Goal: Task Accomplishment & Management: Manage account settings

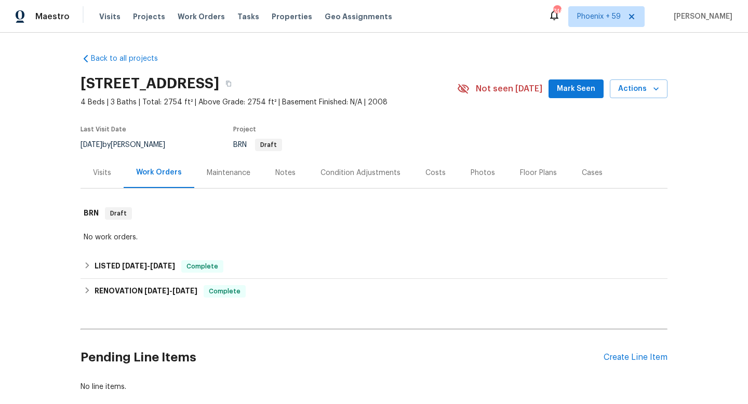
click at [218, 176] on div "Maintenance" at bounding box center [229, 173] width 44 height 10
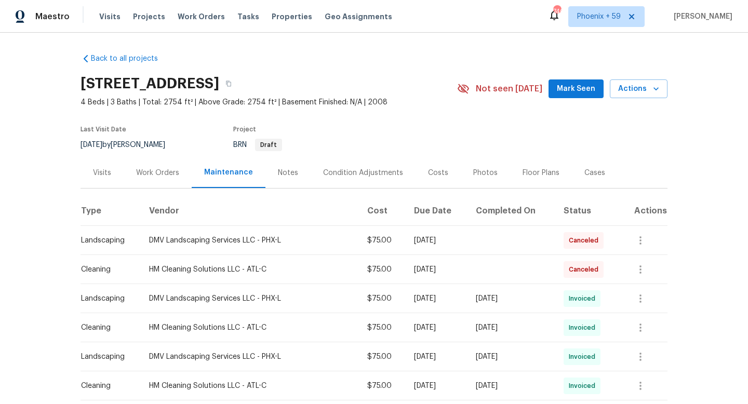
click at [166, 168] on div "Work Orders" at bounding box center [157, 173] width 43 height 10
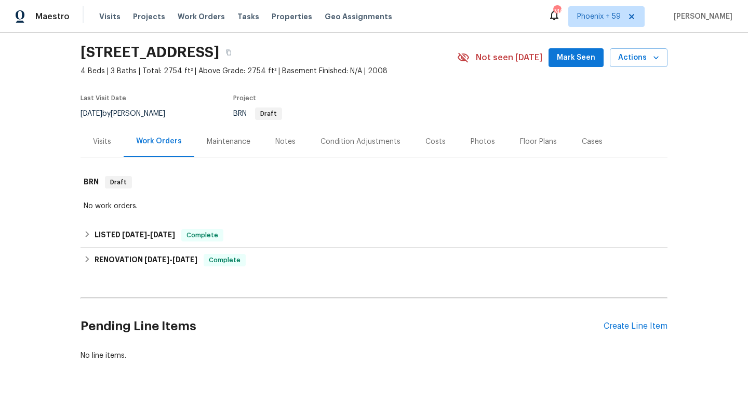
scroll to position [59, 0]
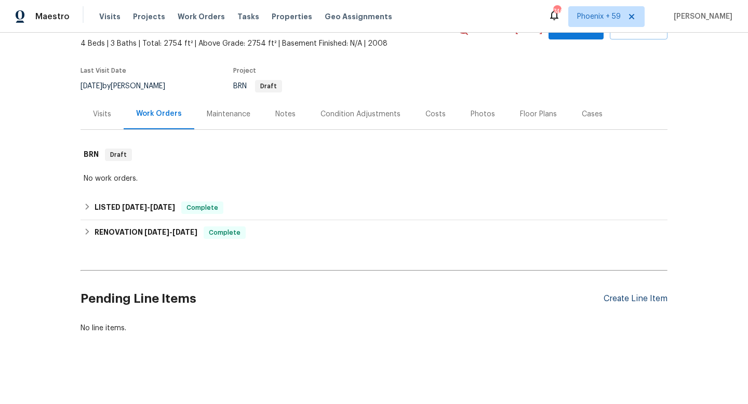
click at [631, 297] on div "Create Line Item" at bounding box center [636, 299] width 64 height 10
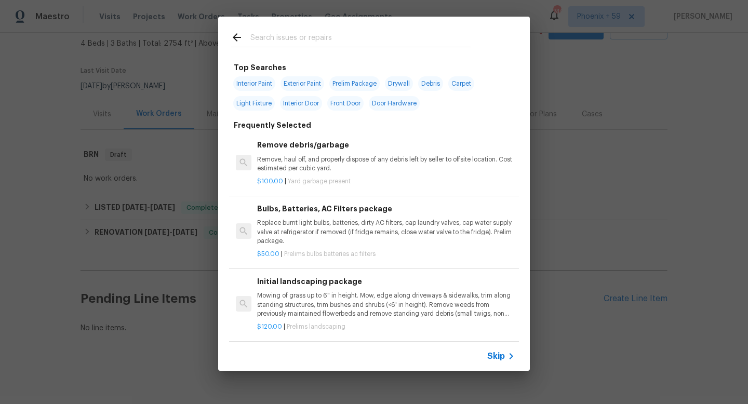
click at [302, 289] on div "Initial landscaping package Mowing of grass up to 6" in height. Mow, edge along…" at bounding box center [386, 297] width 258 height 43
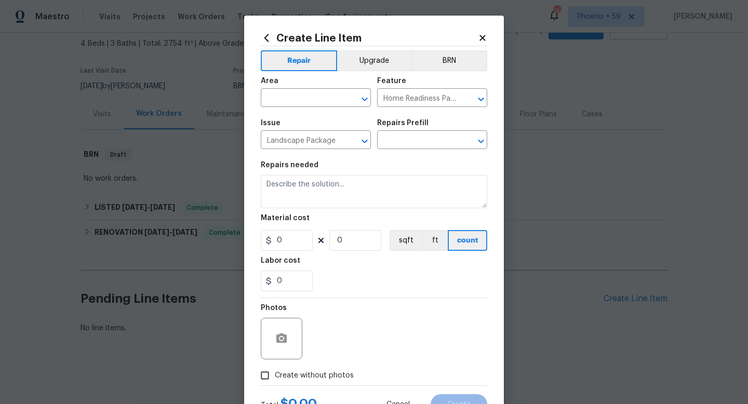
type textarea "Mowing of grass up to 6" in height. Mow, edge along driveways & sidewalks, trim…"
type input "1"
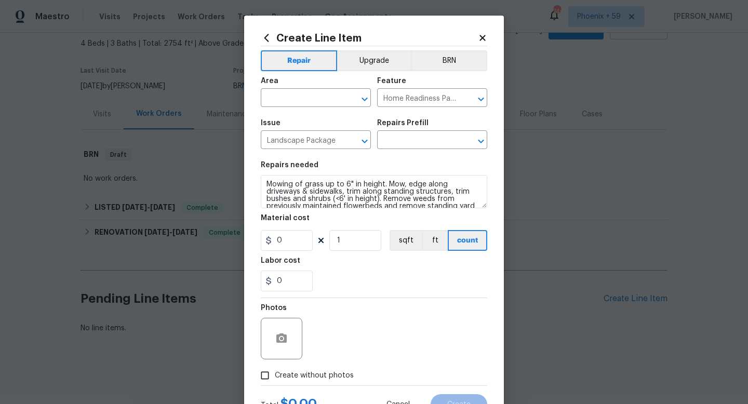
type input "Initial landscaping package $120.00"
type input "120"
click at [316, 98] on input "text" at bounding box center [301, 99] width 81 height 16
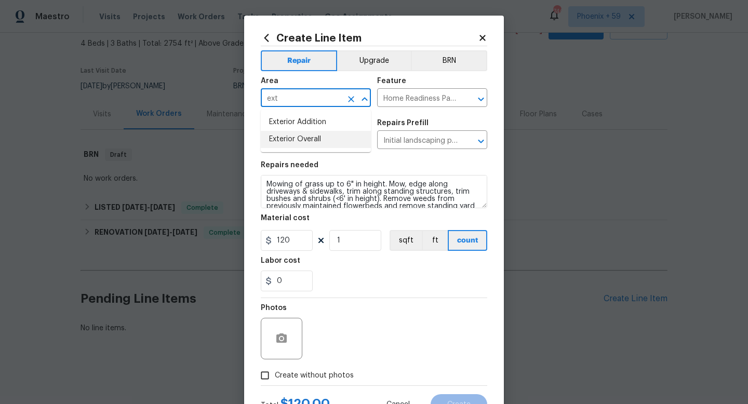
click at [315, 136] on li "Exterior Overall" at bounding box center [316, 139] width 110 height 17
type input "Exterior Overall"
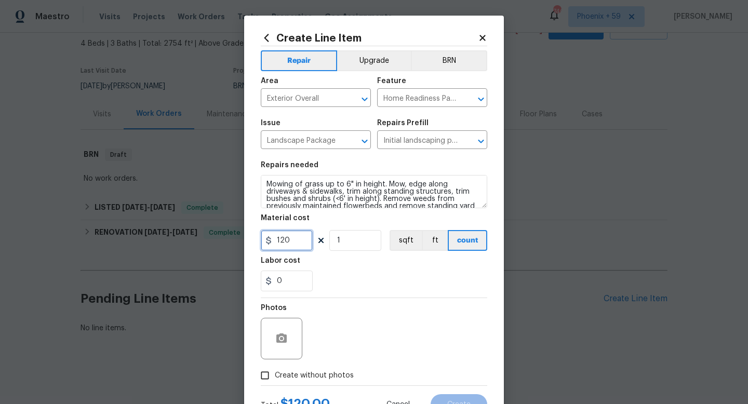
drag, startPoint x: 295, startPoint y: 234, endPoint x: 252, endPoint y: 234, distance: 42.6
click at [252, 234] on div "Create Line Item Repair Upgrade BRN Area Exterior Overall ​ Feature Home Readin…" at bounding box center [374, 224] width 260 height 416
type input "75"
click at [356, 297] on section "Repairs needed Mowing of grass up to 6" in height. Mow, edge along driveways & …" at bounding box center [374, 226] width 227 height 142
click at [305, 377] on span "Create without photos" at bounding box center [314, 376] width 79 height 11
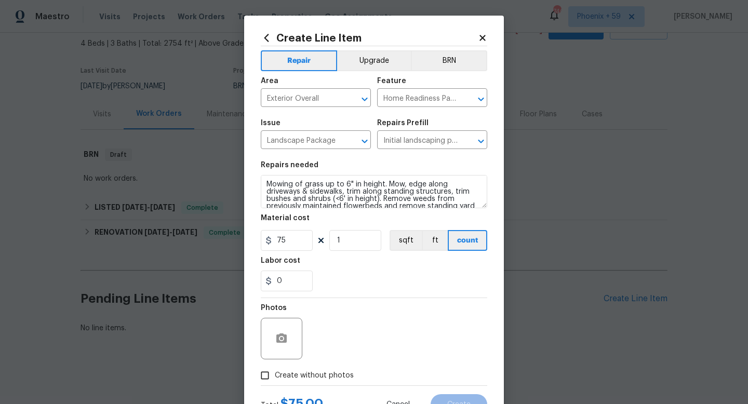
click at [275, 377] on input "Create without photos" at bounding box center [265, 376] width 20 height 20
checkbox input "true"
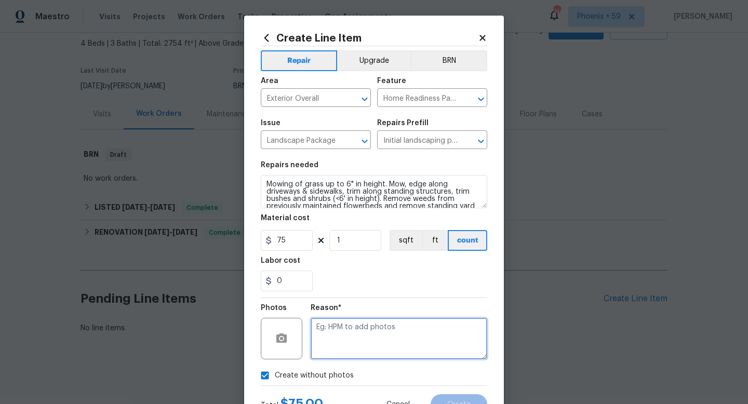
click at [351, 339] on textarea at bounding box center [399, 339] width 177 height 42
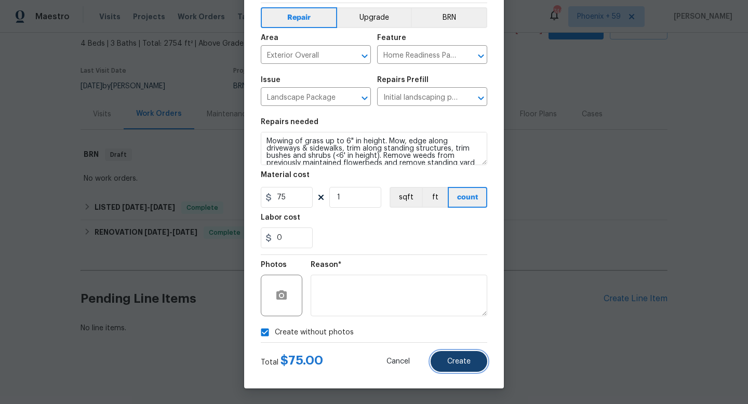
click at [456, 361] on span "Create" at bounding box center [458, 362] width 23 height 8
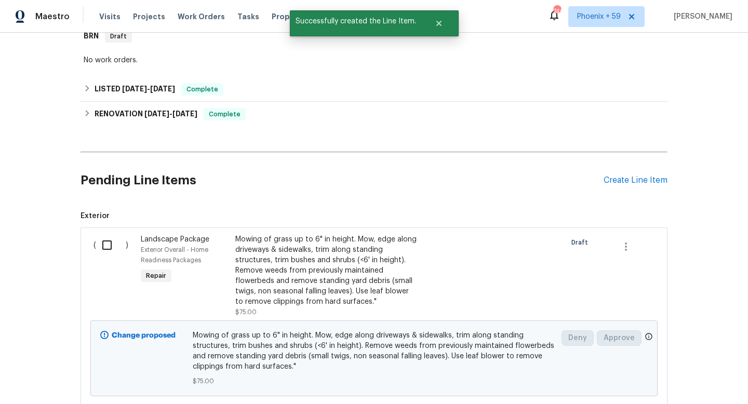
scroll to position [250, 0]
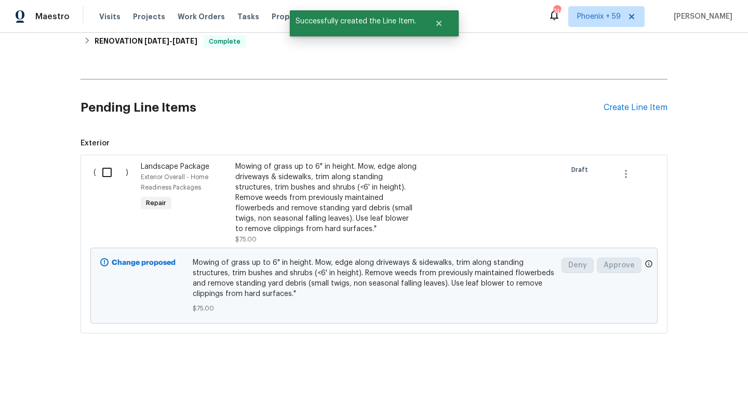
click at [107, 174] on input "checkbox" at bounding box center [111, 173] width 30 height 22
checkbox input "true"
click at [675, 378] on span "Create Work Order" at bounding box center [688, 378] width 69 height 13
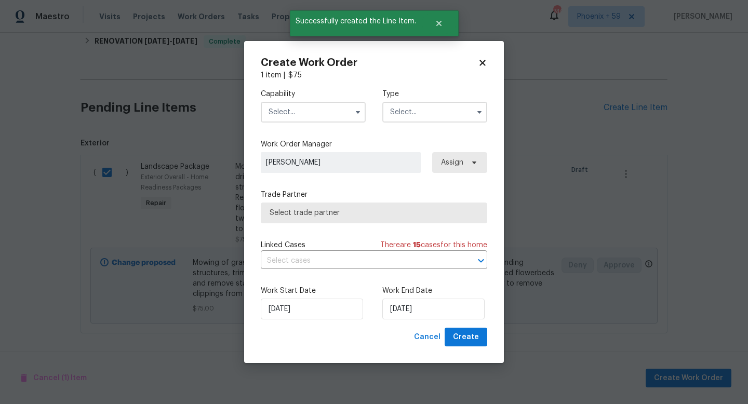
click at [327, 115] on input "text" at bounding box center [313, 112] width 105 height 21
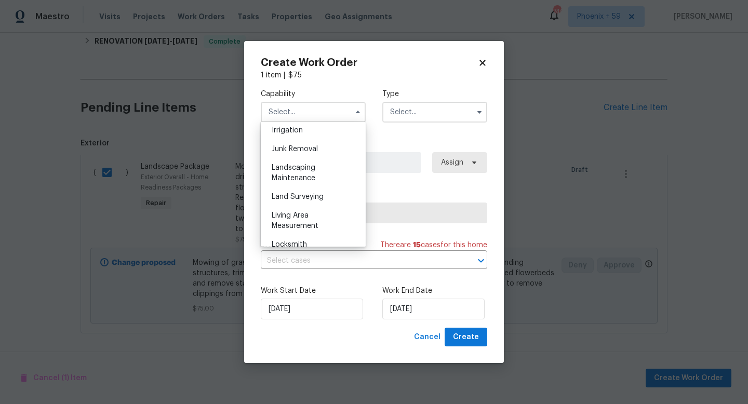
scroll to position [651, 0]
click at [313, 173] on div "Landscaping Maintenance" at bounding box center [314, 171] width 100 height 29
type input "Landscaping Maintenance"
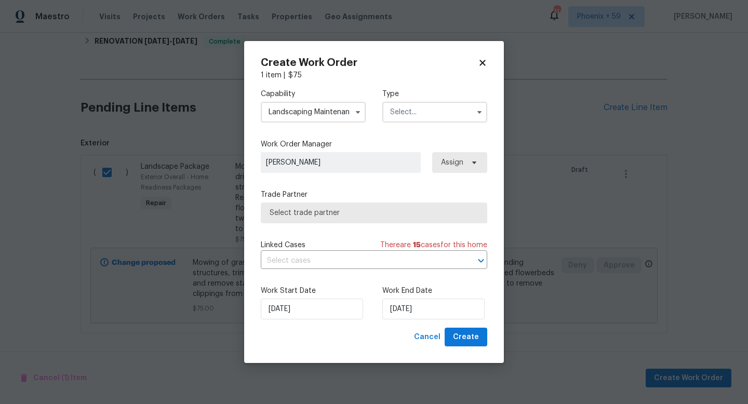
click at [414, 122] on input "text" at bounding box center [435, 112] width 105 height 21
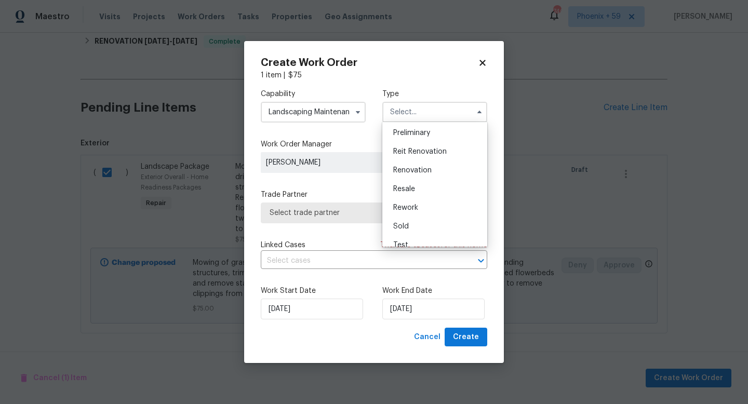
scroll to position [230, 0]
click at [433, 187] on div "Resale" at bounding box center [435, 185] width 100 height 19
type input "Resale"
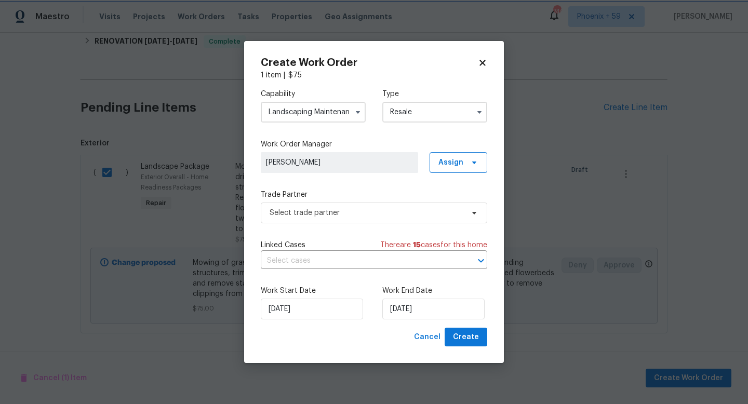
scroll to position [0, 0]
click at [344, 212] on span "Select trade partner" at bounding box center [367, 213] width 194 height 10
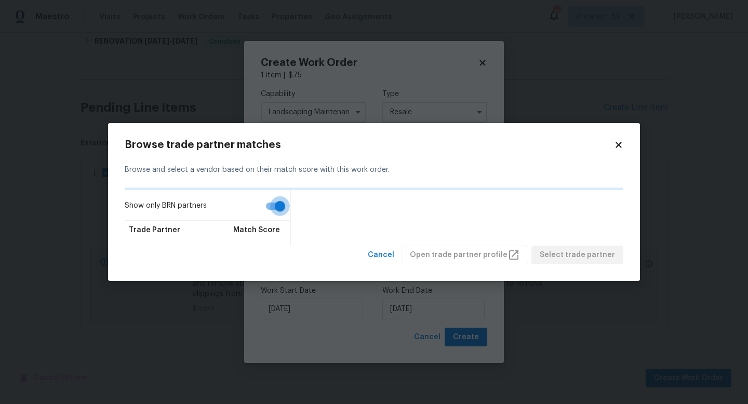
click at [282, 207] on input "Show only BRN partners" at bounding box center [280, 206] width 59 height 20
checkbox input "false"
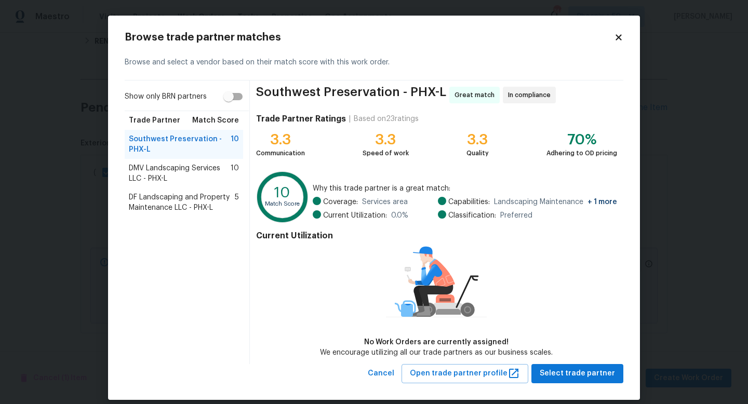
click at [207, 174] on span "DMV Landscaping Services LLC - PHX-L" at bounding box center [180, 173] width 102 height 21
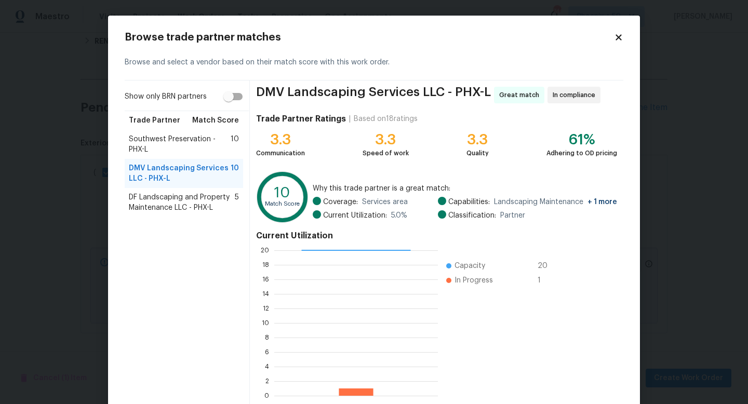
scroll to position [54, 0]
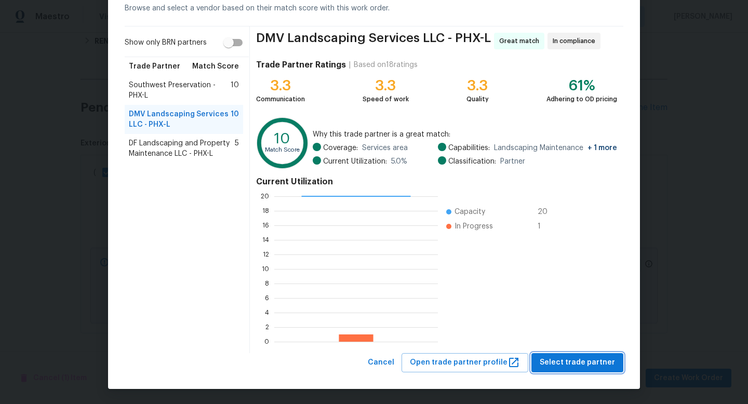
click at [552, 367] on span "Select trade partner" at bounding box center [577, 363] width 75 height 13
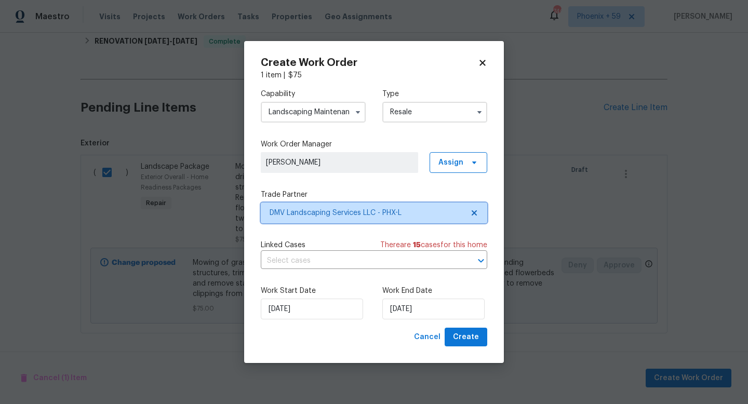
scroll to position [0, 0]
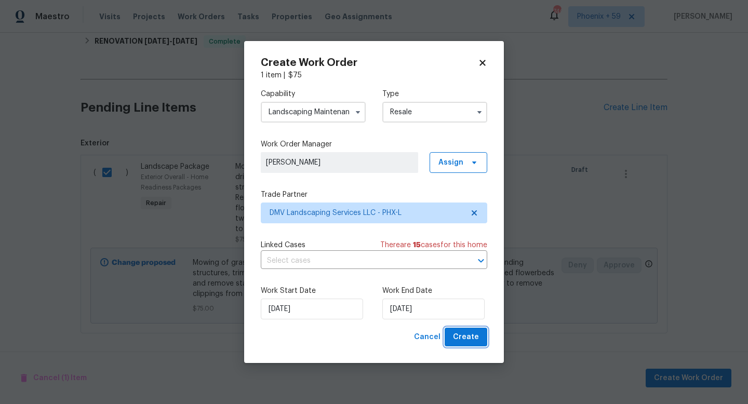
click at [477, 339] on span "Create" at bounding box center [466, 337] width 26 height 13
checkbox input "false"
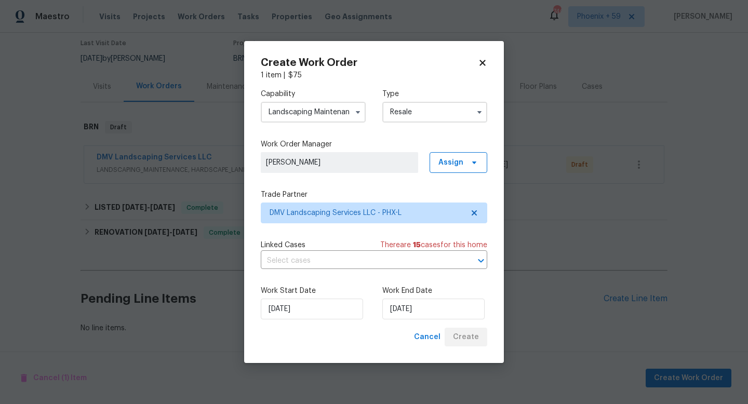
scroll to position [86, 0]
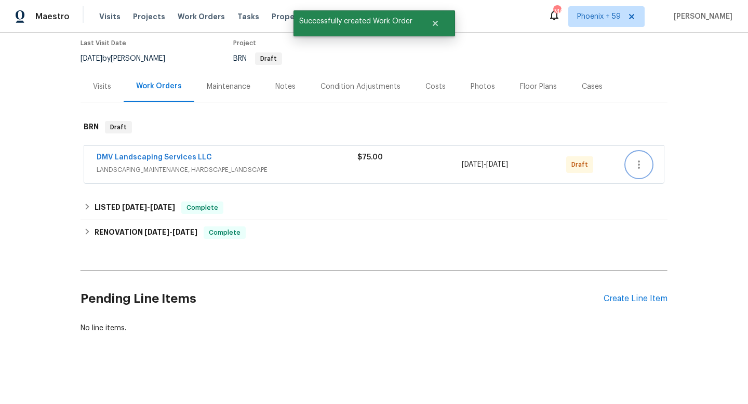
click at [642, 171] on button "button" at bounding box center [639, 164] width 25 height 25
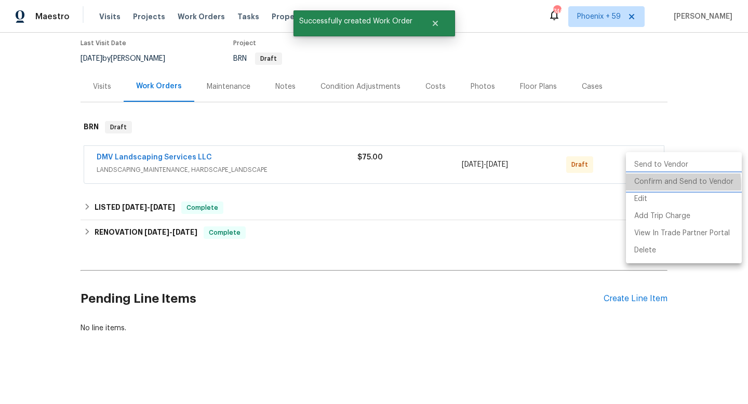
click at [647, 186] on li "Confirm and Send to Vendor" at bounding box center [684, 182] width 116 height 17
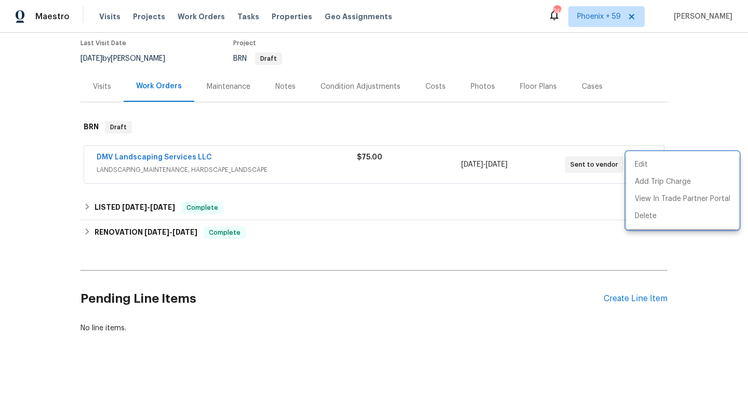
click at [189, 156] on div at bounding box center [374, 202] width 748 height 404
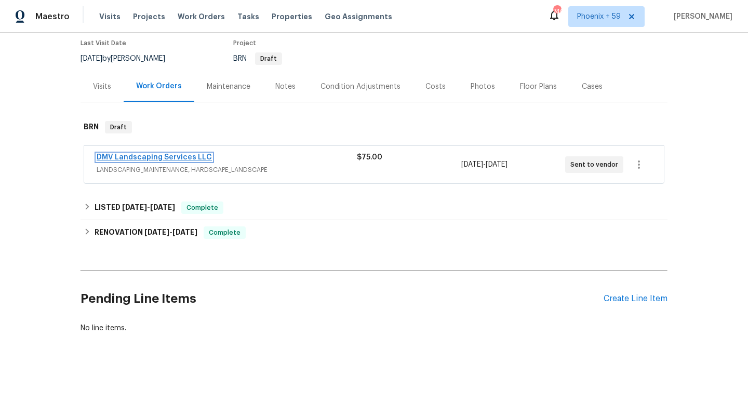
click at [186, 156] on link "DMV Landscaping Services LLC" at bounding box center [154, 157] width 115 height 7
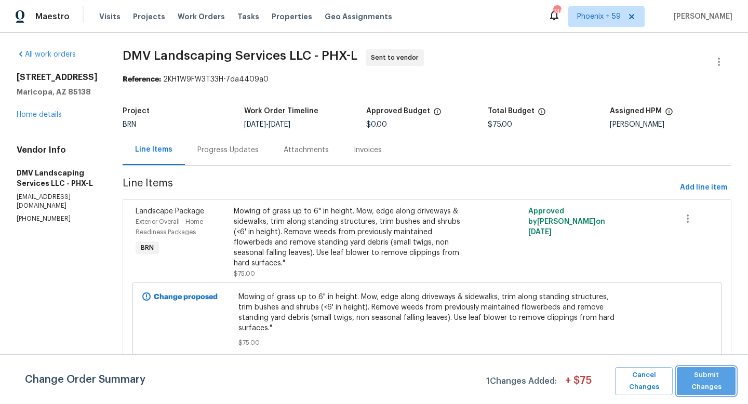
click at [702, 385] on span "Submit Changes" at bounding box center [706, 382] width 48 height 24
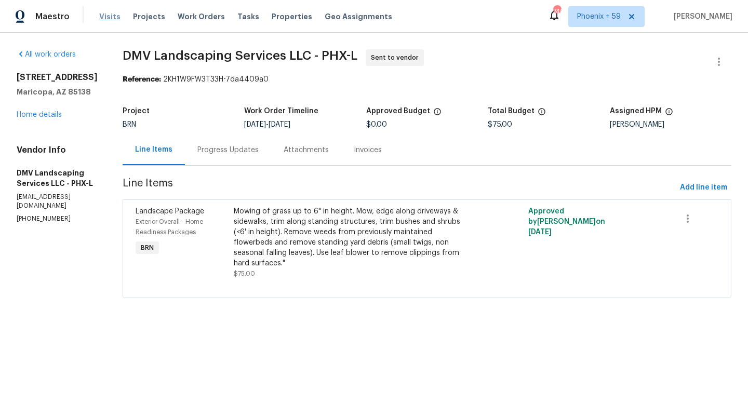
click at [102, 19] on span "Visits" at bounding box center [109, 16] width 21 height 10
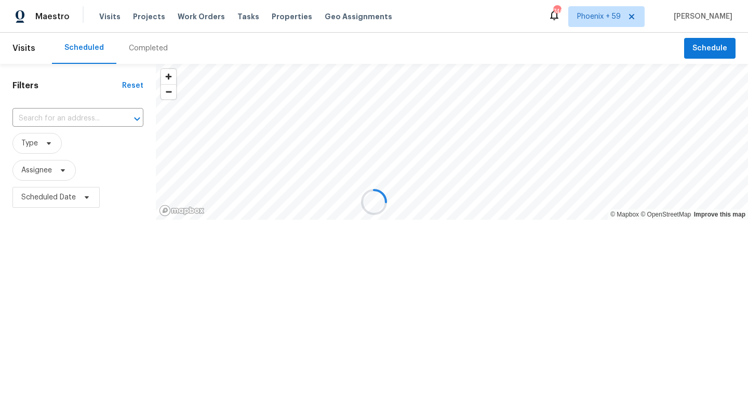
click at [66, 116] on div at bounding box center [374, 202] width 748 height 404
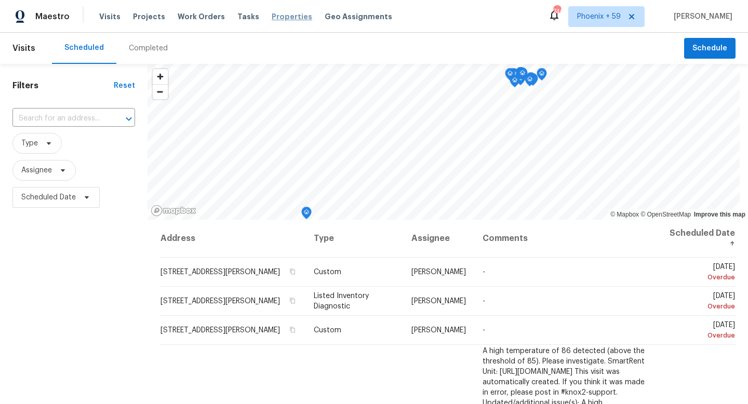
click at [281, 16] on span "Properties" at bounding box center [292, 16] width 41 height 10
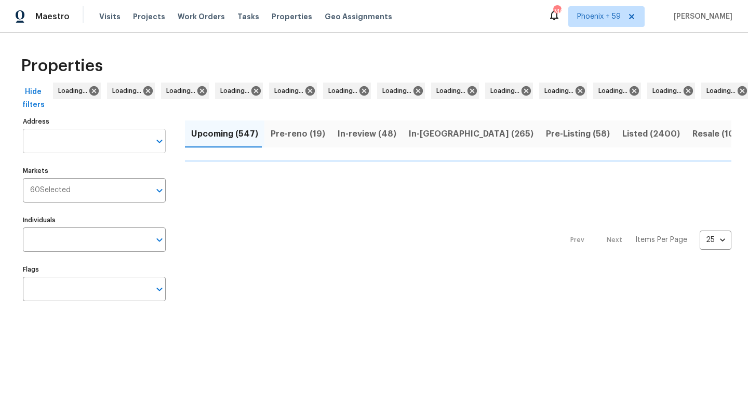
click at [88, 138] on input "Address" at bounding box center [86, 141] width 127 height 24
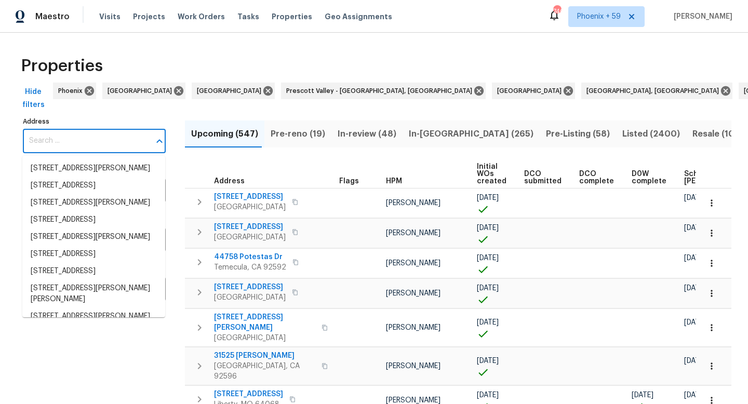
click at [88, 138] on input "Address" at bounding box center [86, 141] width 127 height 24
paste input "[STREET_ADDRESS]"
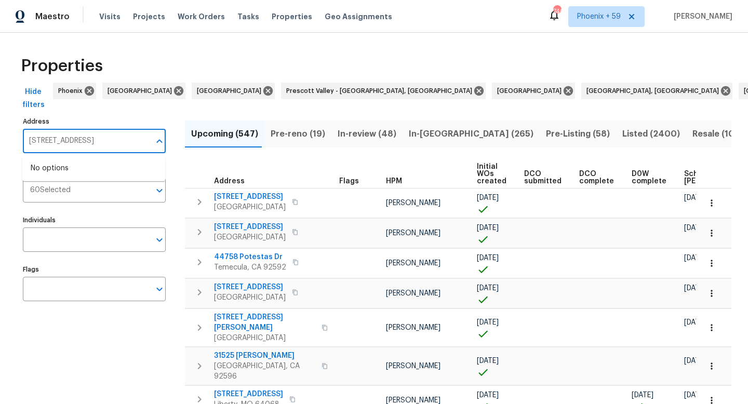
type input "[STREET_ADDRESS]"
click at [99, 177] on li "[STREET_ADDRESS]" at bounding box center [93, 168] width 143 height 17
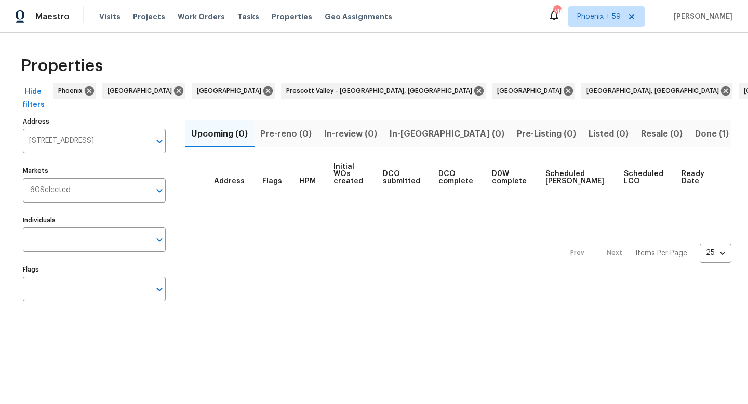
click at [695, 135] on span "Done (1)" at bounding box center [712, 134] width 34 height 15
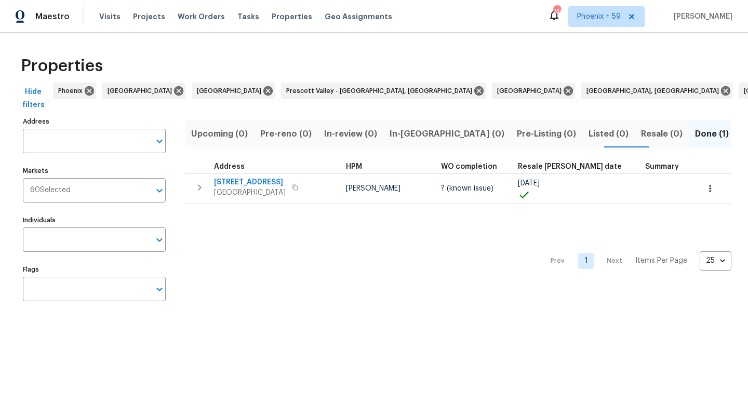
type input "[STREET_ADDRESS]"
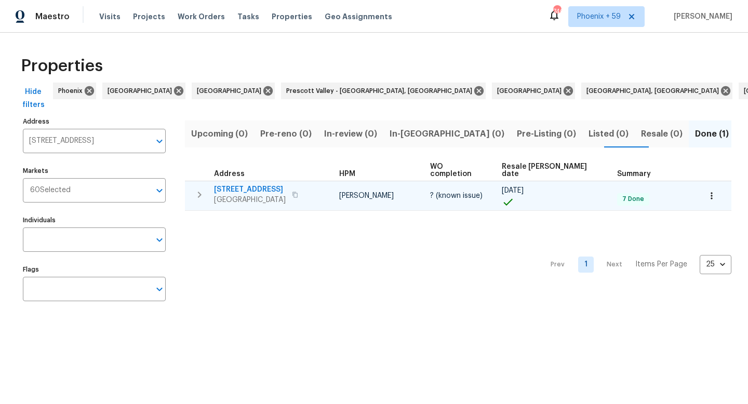
click at [269, 185] on span "[STREET_ADDRESS]" at bounding box center [250, 190] width 72 height 10
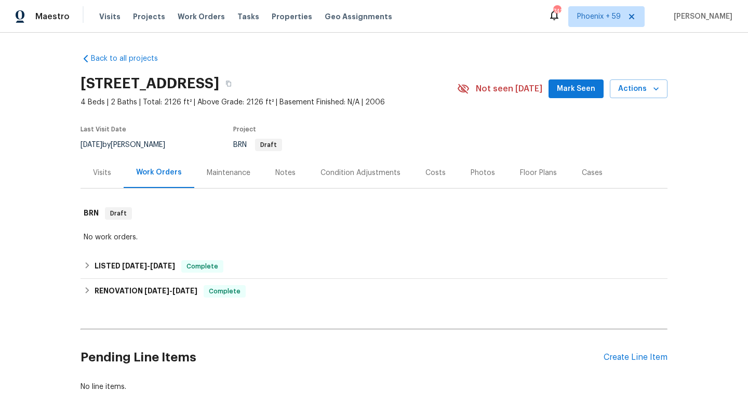
scroll to position [59, 0]
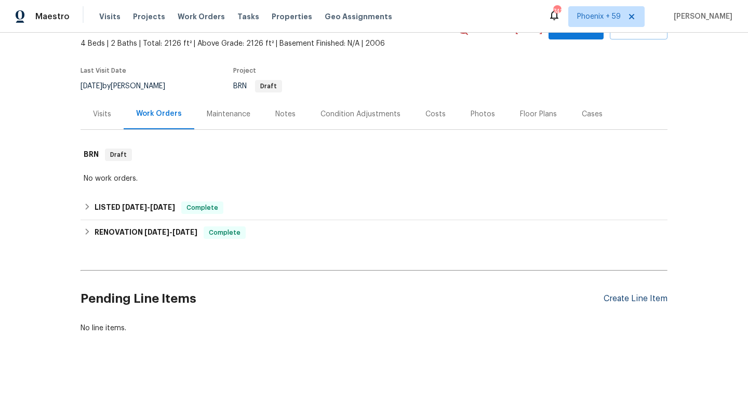
click at [623, 299] on div "Create Line Item" at bounding box center [636, 299] width 64 height 10
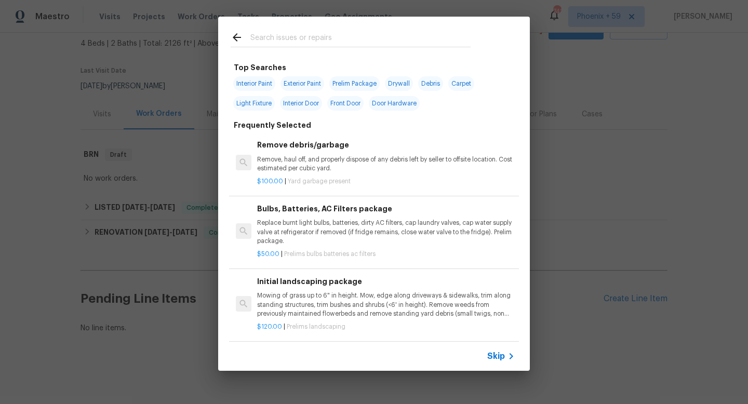
click at [312, 306] on p "Mowing of grass up to 6" in height. Mow, edge along driveways & sidewalks, trim…" at bounding box center [386, 305] width 258 height 27
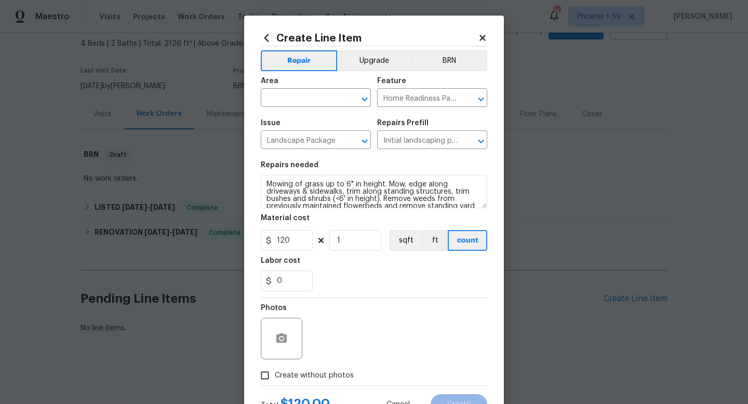
click at [308, 88] on div "Area" at bounding box center [316, 84] width 110 height 14
click at [300, 100] on input "text" at bounding box center [301, 99] width 81 height 16
click at [288, 141] on li "Exterior Overall" at bounding box center [316, 139] width 110 height 17
type input "Exterior Overall"
drag, startPoint x: 294, startPoint y: 242, endPoint x: 268, endPoint y: 242, distance: 26.5
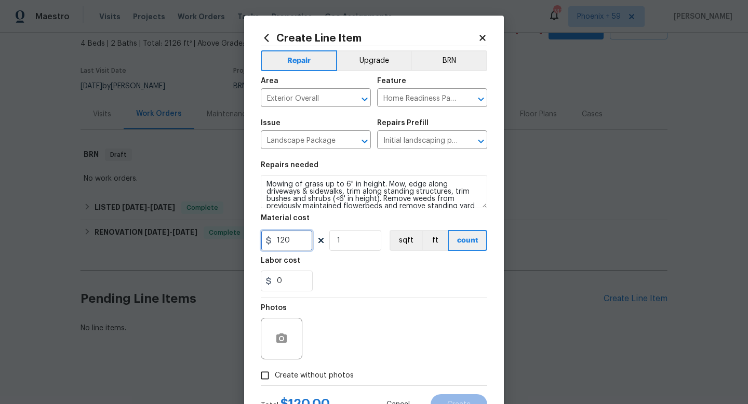
click at [268, 242] on div "120" at bounding box center [287, 240] width 52 height 21
type input "75"
click at [367, 300] on div "Photos" at bounding box center [374, 332] width 227 height 68
click at [320, 379] on span "Create without photos" at bounding box center [314, 376] width 79 height 11
click at [275, 379] on input "Create without photos" at bounding box center [265, 376] width 20 height 20
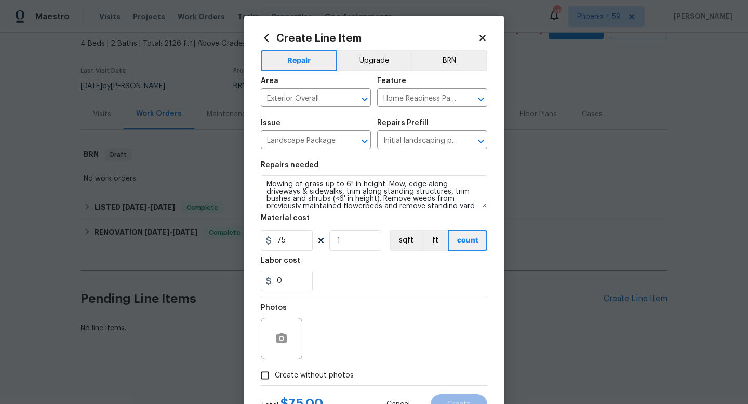
checkbox input "true"
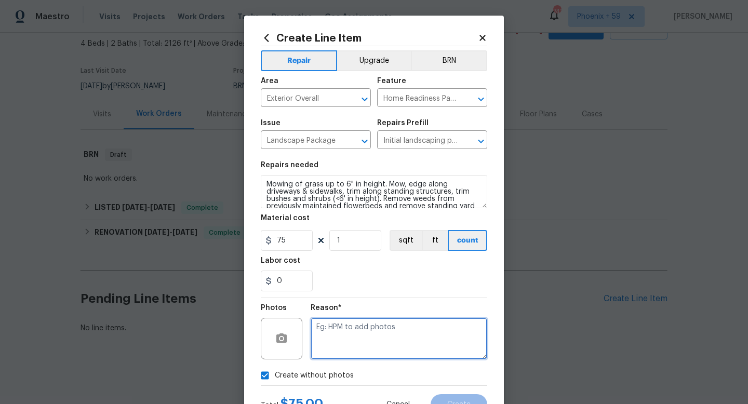
click at [352, 343] on textarea at bounding box center [399, 339] width 177 height 42
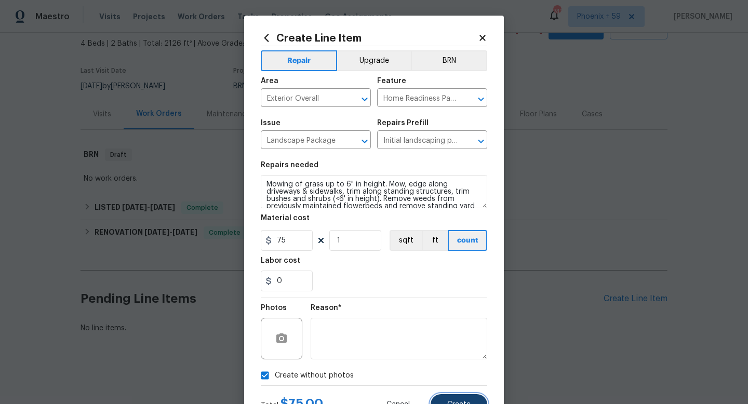
click at [447, 403] on button "Create" at bounding box center [459, 404] width 57 height 21
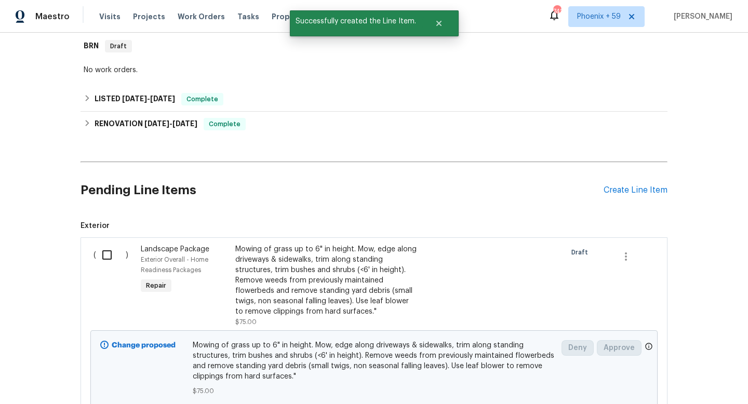
scroll to position [250, 0]
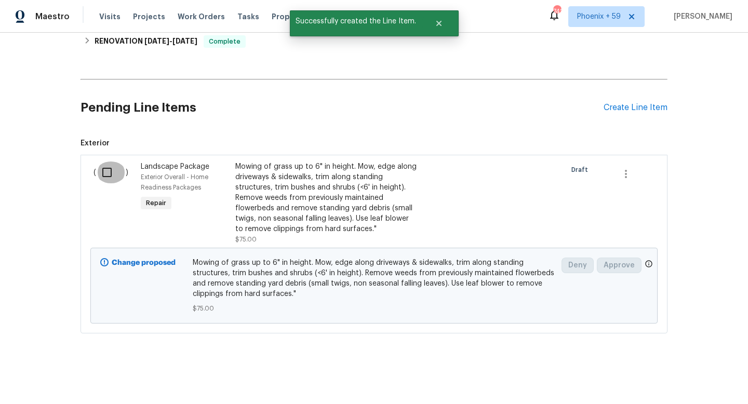
click at [110, 174] on input "checkbox" at bounding box center [111, 173] width 30 height 22
checkbox input "true"
click at [720, 374] on span "Create Work Order" at bounding box center [688, 378] width 69 height 13
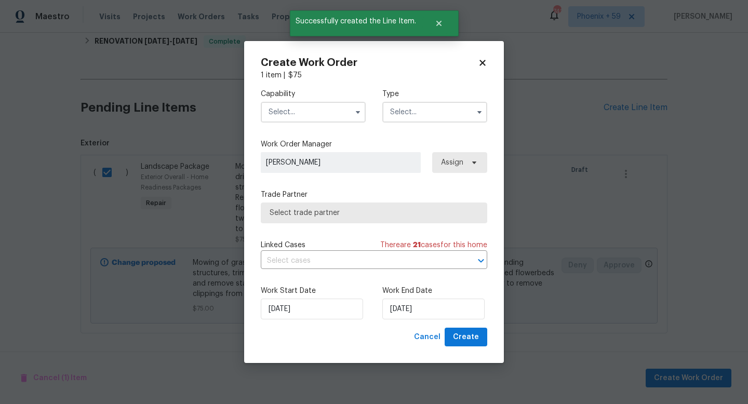
click at [312, 102] on input "text" at bounding box center [313, 112] width 105 height 21
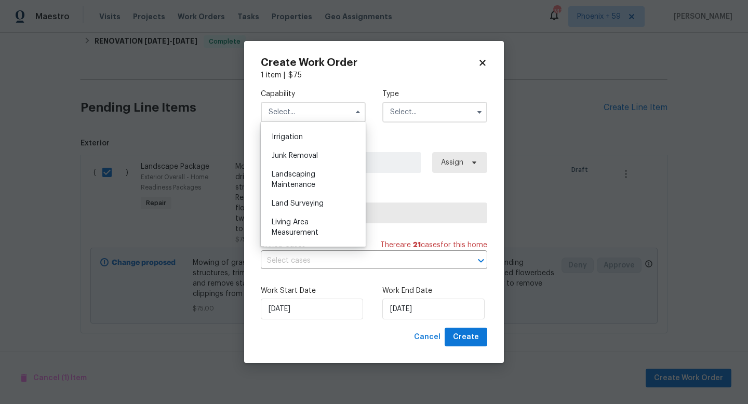
scroll to position [646, 0]
click at [313, 172] on span "Landscaping Maintenance" at bounding box center [294, 177] width 44 height 18
type input "Landscaping Maintenance"
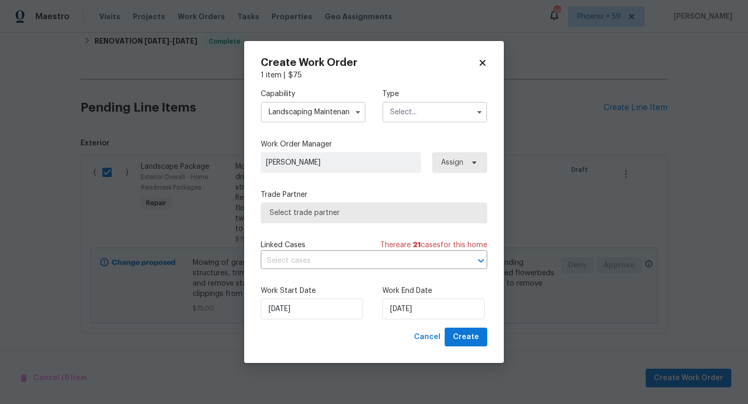
click at [409, 106] on input "text" at bounding box center [435, 112] width 105 height 21
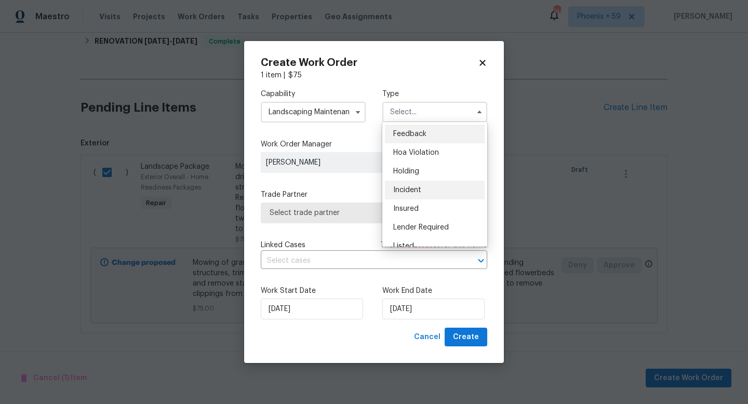
scroll to position [236, 0]
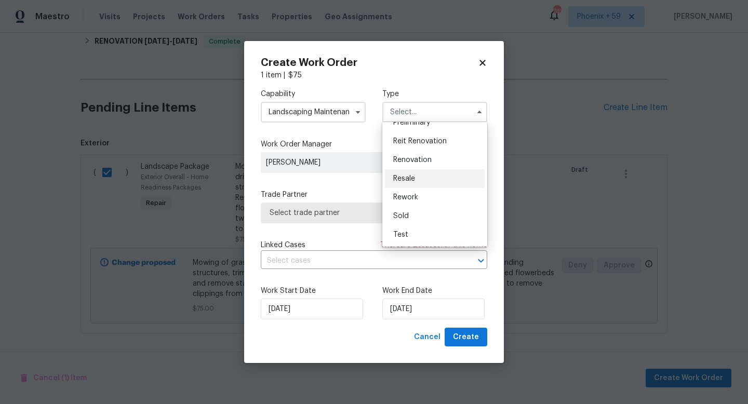
click at [420, 182] on div "Resale" at bounding box center [435, 178] width 100 height 19
type input "Resale"
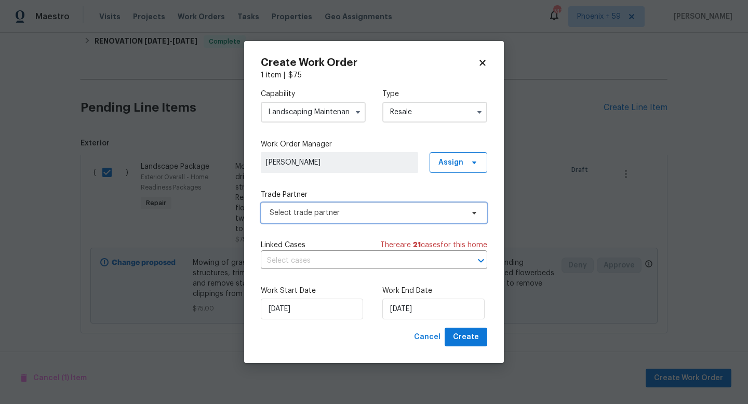
click at [324, 208] on span "Select trade partner" at bounding box center [367, 213] width 194 height 10
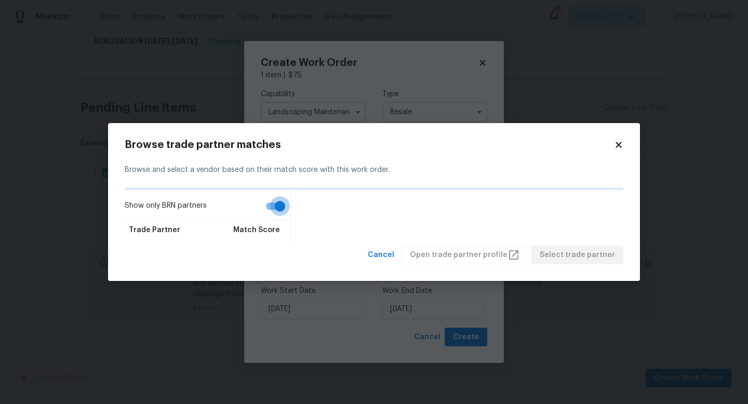
click at [280, 204] on input "Show only BRN partners" at bounding box center [280, 206] width 59 height 20
checkbox input "false"
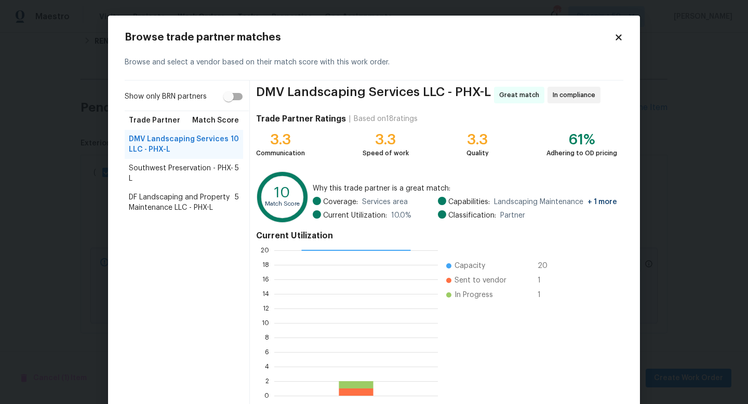
scroll to position [54, 0]
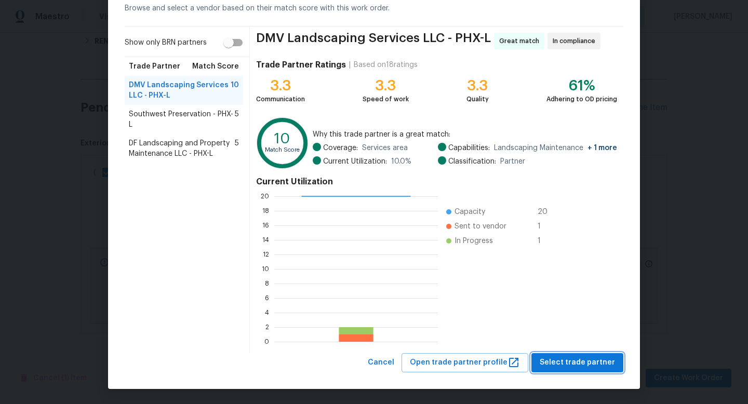
click at [578, 364] on span "Select trade partner" at bounding box center [577, 363] width 75 height 13
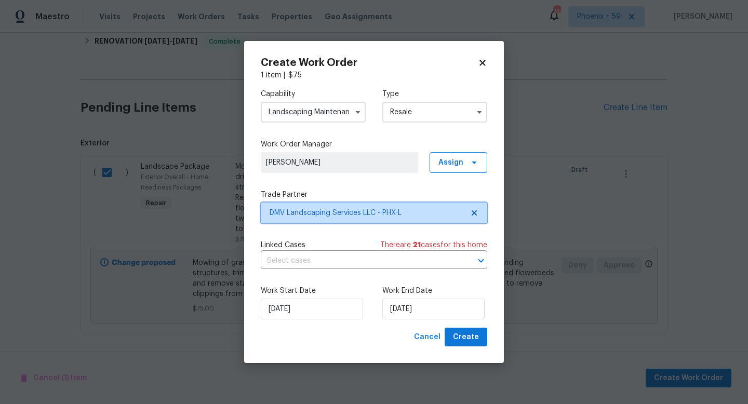
scroll to position [0, 0]
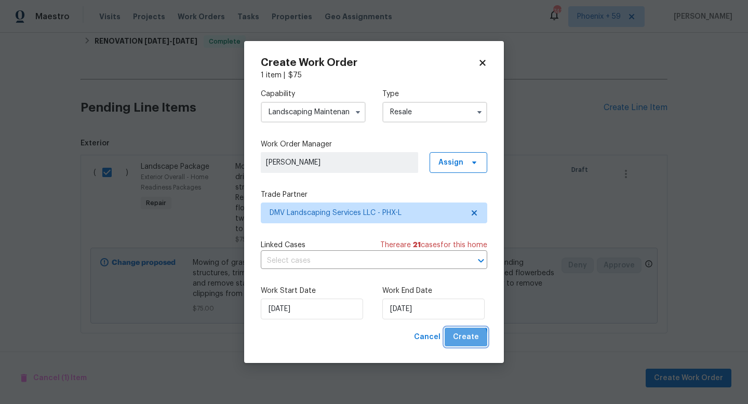
click at [464, 339] on span "Create" at bounding box center [466, 337] width 26 height 13
checkbox input "false"
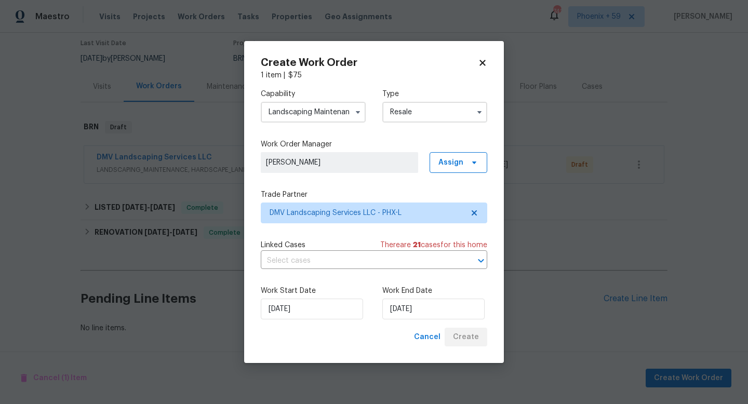
scroll to position [86, 0]
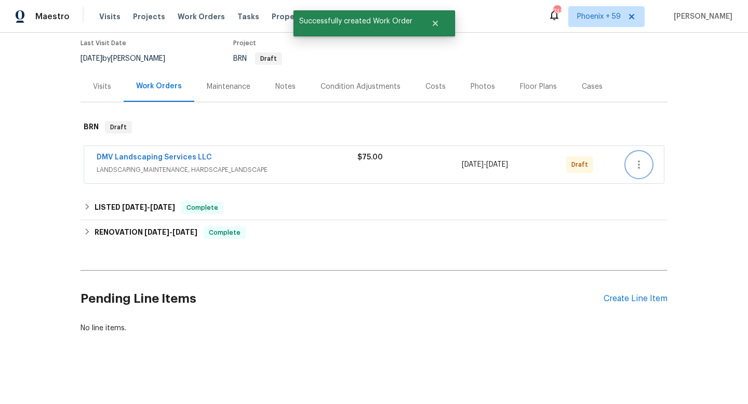
click at [638, 174] on button "button" at bounding box center [639, 164] width 25 height 25
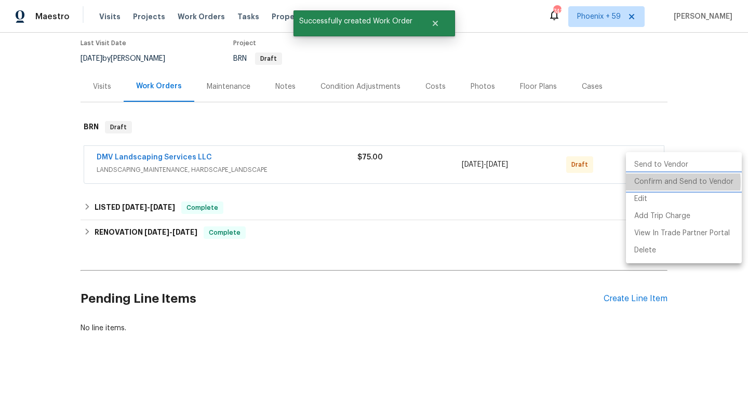
click at [645, 182] on li "Confirm and Send to Vendor" at bounding box center [684, 182] width 116 height 17
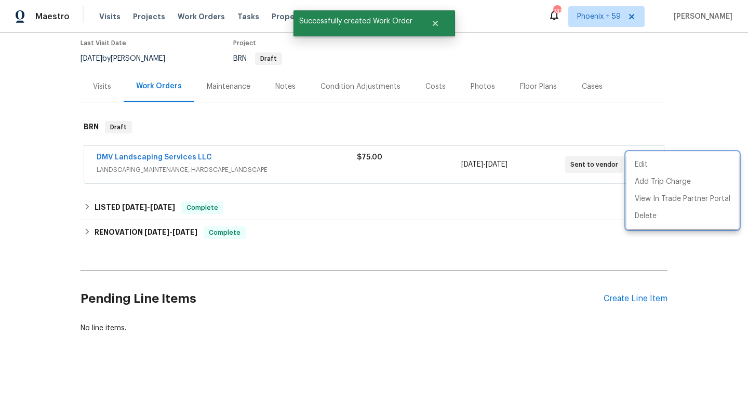
click at [196, 157] on div at bounding box center [374, 202] width 748 height 404
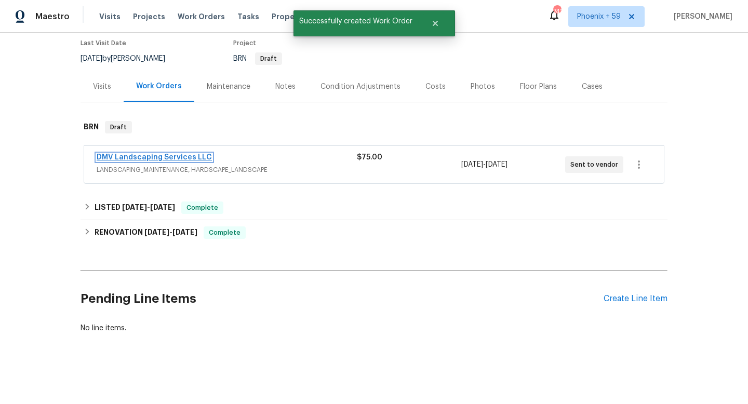
click at [190, 157] on link "DMV Landscaping Services LLC" at bounding box center [154, 157] width 115 height 7
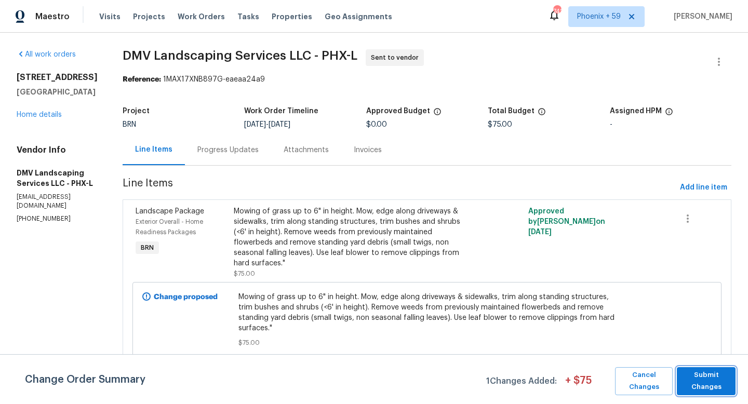
click at [696, 392] on span "Submit Changes" at bounding box center [706, 382] width 48 height 24
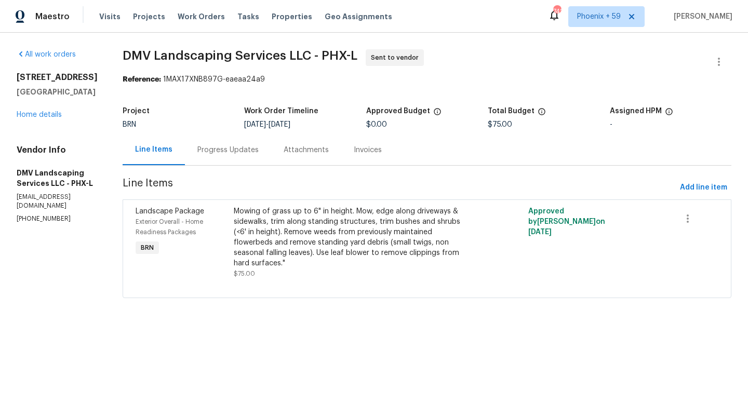
click at [276, 22] on div "Visits Projects Work Orders Tasks Properties Geo Assignments" at bounding box center [252, 16] width 306 height 21
click at [275, 17] on span "Properties" at bounding box center [292, 16] width 41 height 10
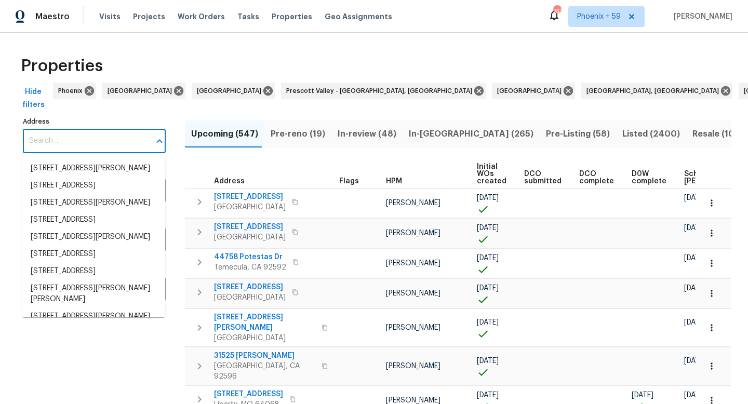
click at [60, 143] on input "Address" at bounding box center [86, 141] width 127 height 24
paste input "9327 E Static Ave"
type input "9327 E Static Ave"
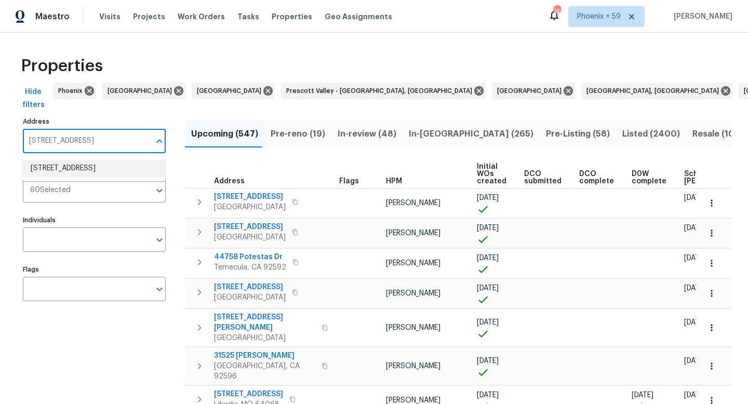
click at [65, 174] on li "9327 E Static Ave Mesa AZ 85212" at bounding box center [93, 168] width 143 height 17
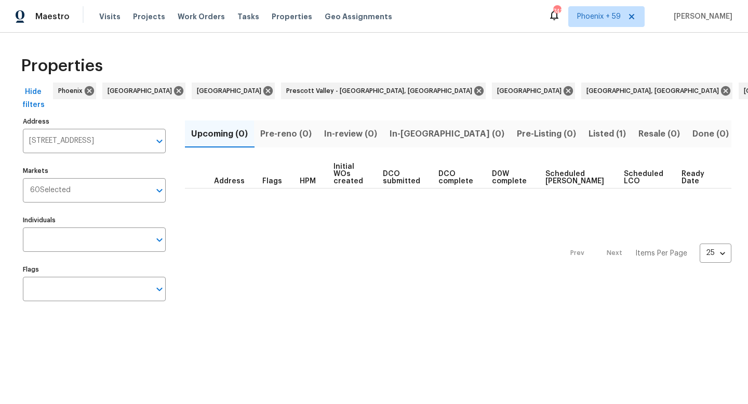
click at [589, 134] on span "Listed (1)" at bounding box center [607, 134] width 37 height 15
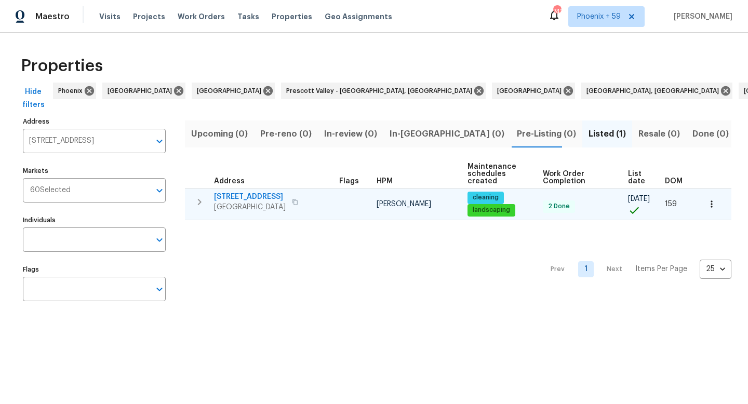
click at [257, 201] on span "9327 E Static Ave" at bounding box center [250, 197] width 72 height 10
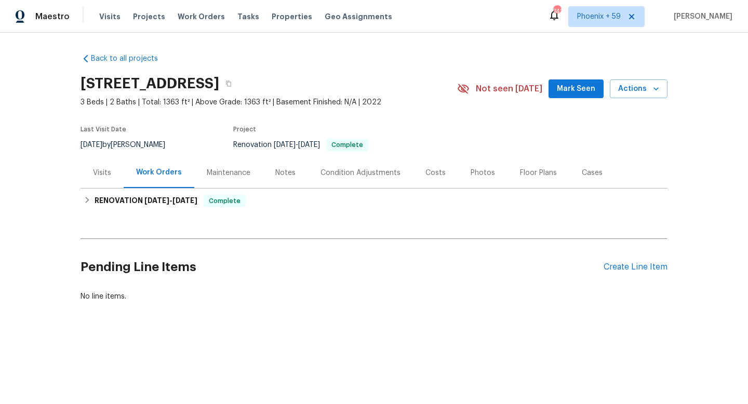
click at [228, 174] on div "Maintenance" at bounding box center [229, 173] width 44 height 10
